Goal: Find specific page/section: Find specific page/section

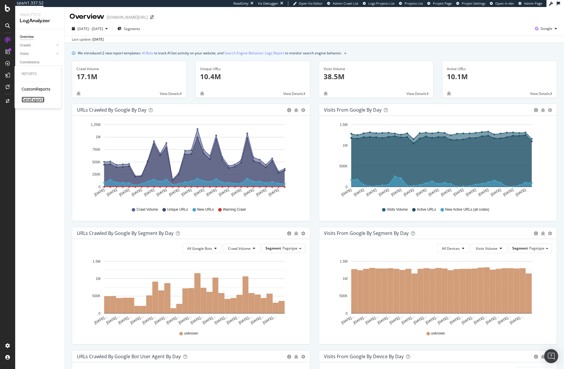
click at [36, 99] on div "DataExports" at bounding box center [33, 100] width 23 height 6
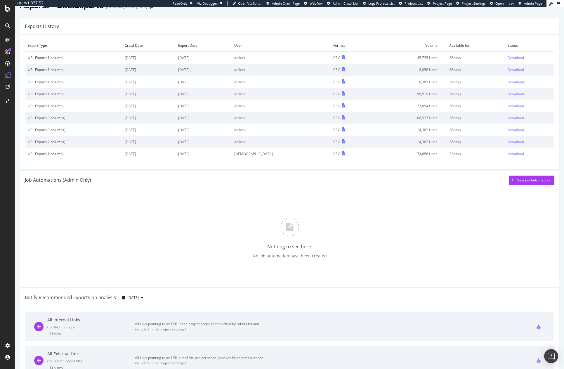
scroll to position [52, 0]
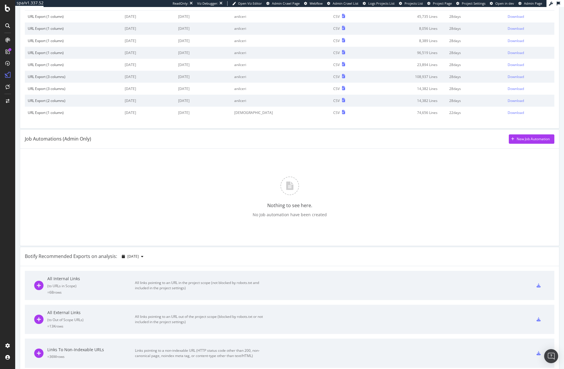
drag, startPoint x: 63, startPoint y: 138, endPoint x: 120, endPoint y: 138, distance: 57.2
click at [120, 138] on div "Job Automations (Admin Only) New Job Automation" at bounding box center [289, 138] width 529 height 9
click at [521, 137] on div "New Job Automation" at bounding box center [532, 138] width 33 height 5
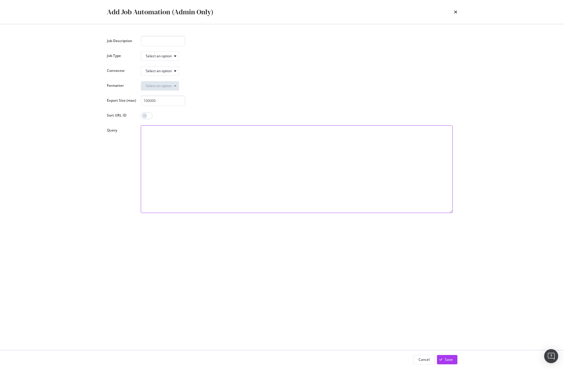
click at [159, 151] on textarea "modal" at bounding box center [297, 169] width 312 height 88
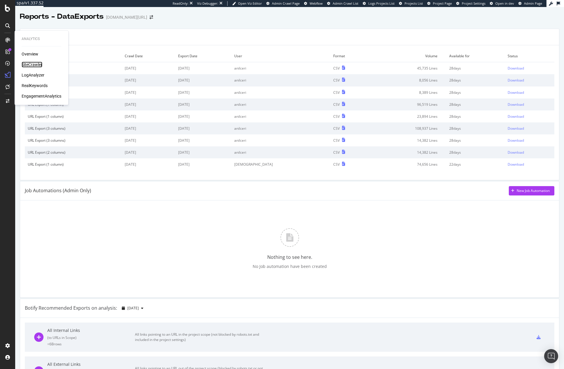
click at [33, 65] on div "SiteCrawler" at bounding box center [32, 65] width 21 height 6
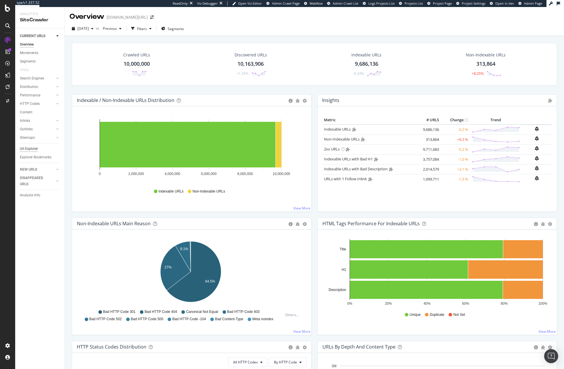
click at [29, 150] on div "Url Explorer" at bounding box center [29, 149] width 18 height 6
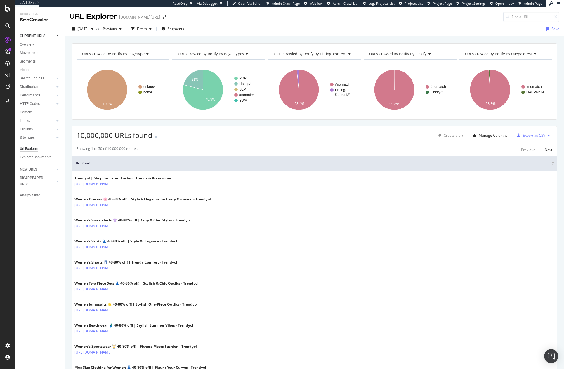
click at [547, 136] on icon at bounding box center [548, 135] width 2 height 4
click at [547, 135] on icon at bounding box center [548, 135] width 2 height 4
click at [474, 147] on div "Showing 1 to 50 of 10,000,000 entries Previous Next" at bounding box center [314, 149] width 484 height 7
